Goal: Book appointment/travel/reservation

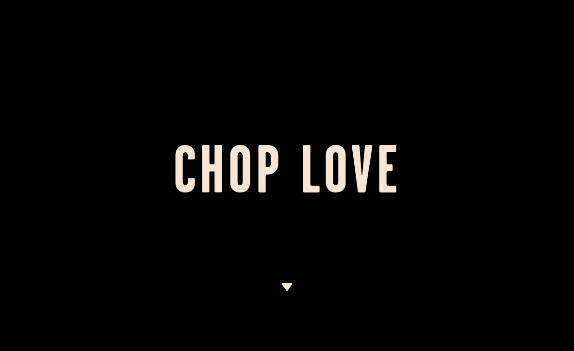
scroll to position [325, 0]
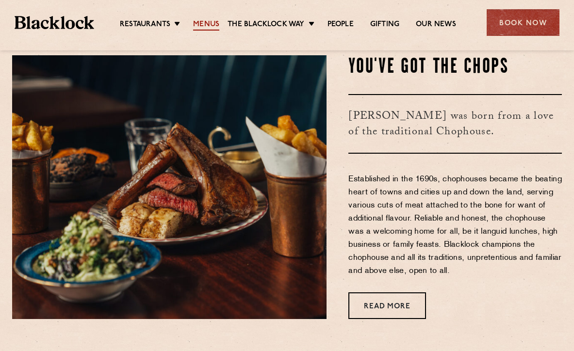
click at [208, 23] on link "Menus" at bounding box center [206, 25] width 26 height 11
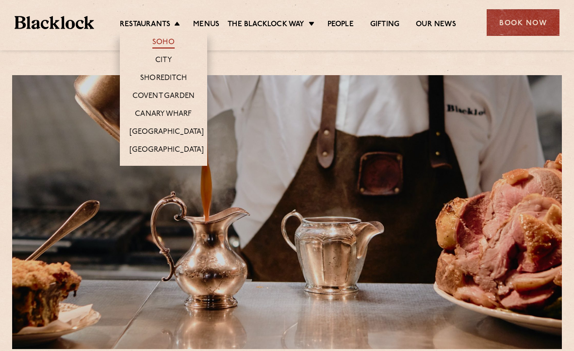
click at [164, 40] on link "Soho" at bounding box center [163, 43] width 22 height 11
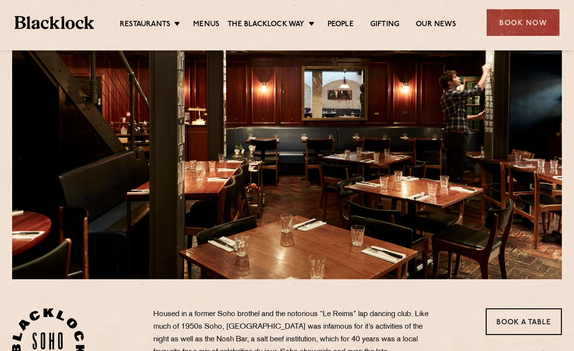
scroll to position [256, 0]
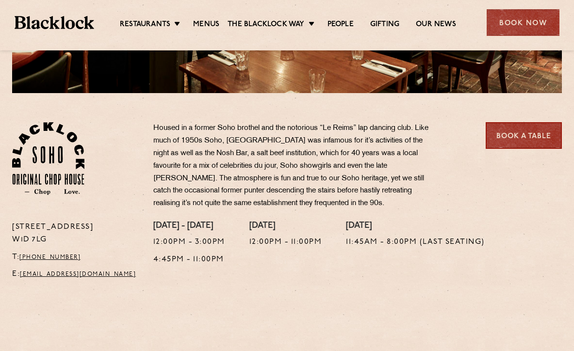
click at [506, 132] on link "Book a Table" at bounding box center [523, 135] width 76 height 27
